Goal: Task Accomplishment & Management: Manage account settings

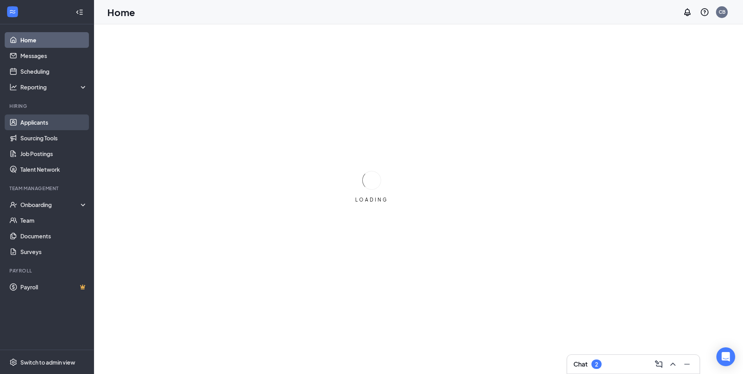
click at [41, 122] on link "Applicants" at bounding box center [53, 122] width 67 height 16
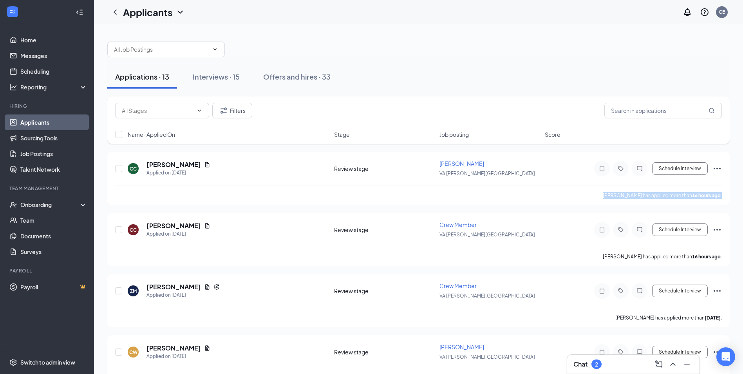
drag, startPoint x: 743, startPoint y: 169, endPoint x: 750, endPoint y: 193, distance: 24.8
click at [743, 193] on html "Home Messages Scheduling Reporting Hiring Applicants Sourcing Tools Job Posting…" at bounding box center [371, 187] width 743 height 374
drag, startPoint x: 749, startPoint y: 193, endPoint x: 707, endPoint y: 91, distance: 109.7
click at [705, 91] on div "Applications · 13 Interviews · 15 Offers and hires · 33" at bounding box center [418, 76] width 623 height 39
click at [635, 116] on input "text" at bounding box center [664, 111] width 118 height 16
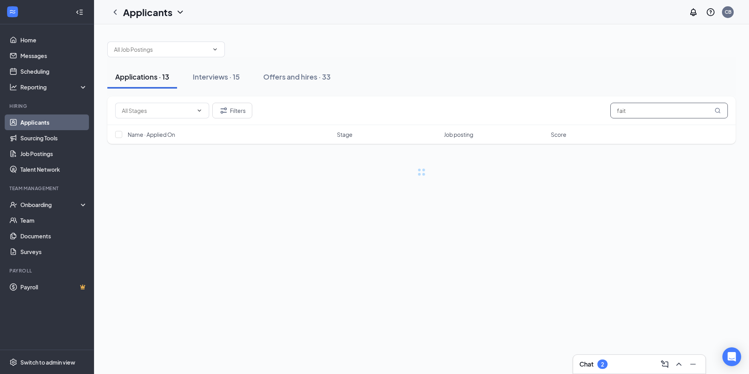
type input "faith"
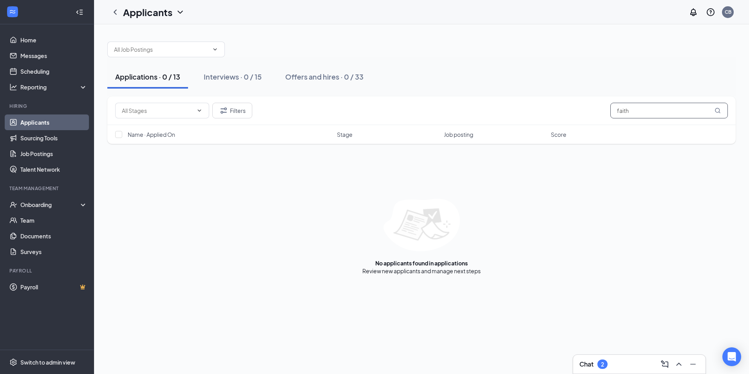
drag, startPoint x: 686, startPoint y: 112, endPoint x: 462, endPoint y: 100, distance: 224.9
click at [462, 100] on div "Filters faith" at bounding box center [421, 110] width 629 height 29
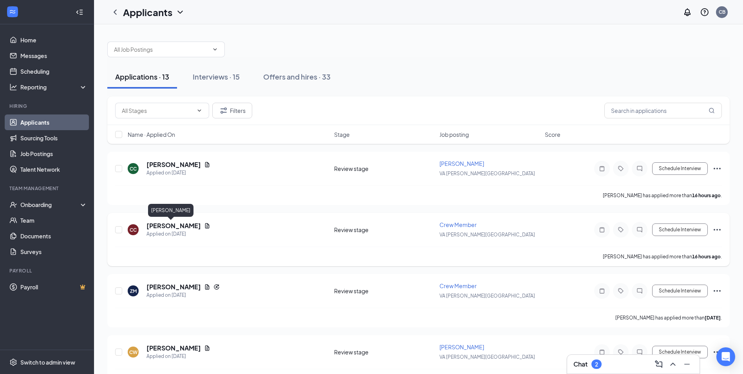
click at [160, 224] on h5 "[PERSON_NAME]" at bounding box center [174, 225] width 54 height 9
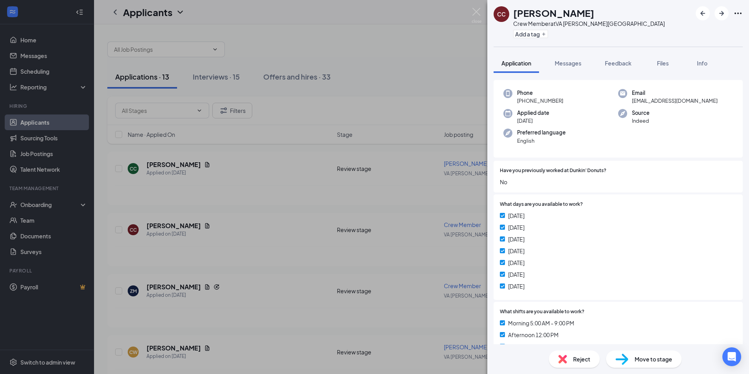
scroll to position [31, 0]
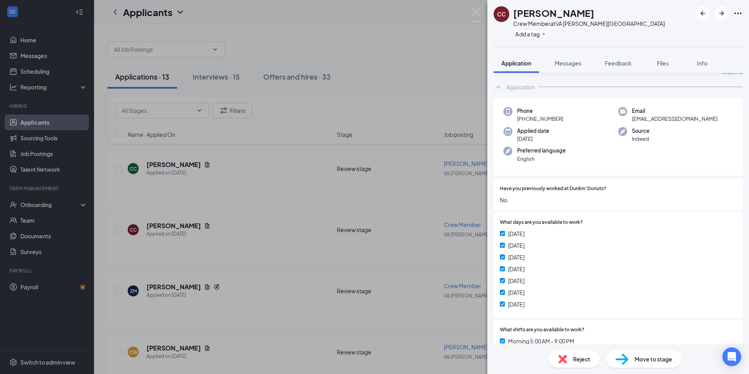
click at [658, 363] on div "Move to stage" at bounding box center [644, 358] width 76 height 17
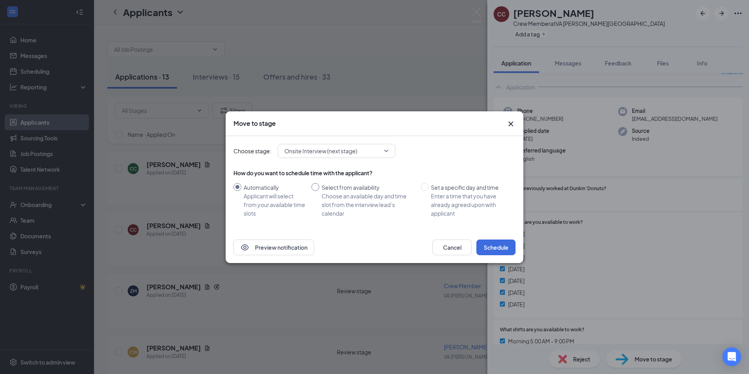
click at [317, 187] on input "Select from availability Choose an available day and time slot from the intervi…" at bounding box center [316, 187] width 8 height 8
radio input "true"
radio input "false"
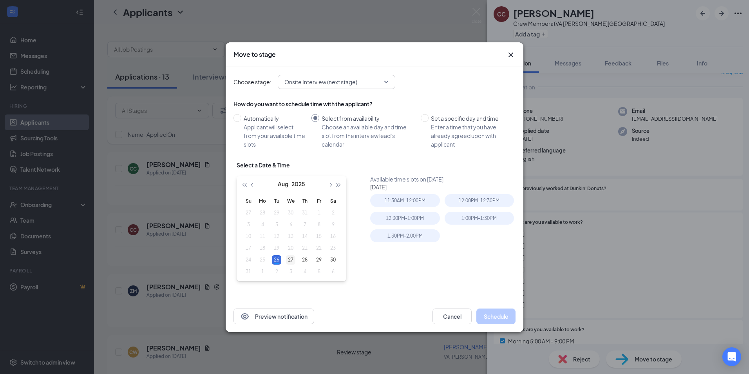
click at [290, 259] on div "27" at bounding box center [290, 259] width 9 height 9
type input "[DATE]"
click at [390, 204] on div "10:00AM - 10:30AM" at bounding box center [404, 200] width 69 height 13
click at [492, 312] on button "Schedule" at bounding box center [496, 316] width 39 height 16
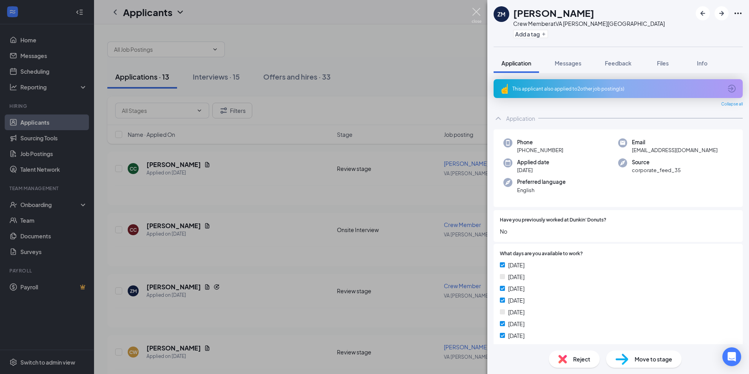
click at [475, 13] on img at bounding box center [477, 15] width 10 height 15
